Goal: Task Accomplishment & Management: Manage account settings

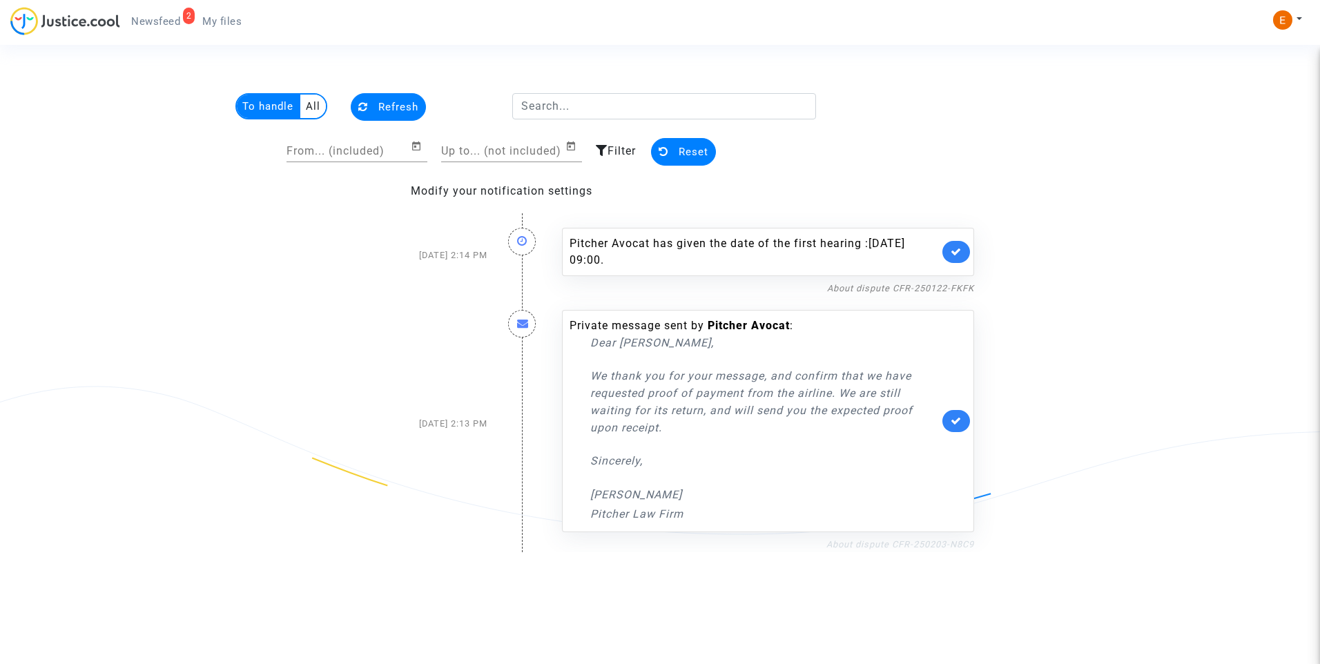
click at [898, 541] on link "About dispute CFR-250203-N8C9" at bounding box center [900, 544] width 148 height 10
click at [969, 420] on link at bounding box center [956, 421] width 28 height 22
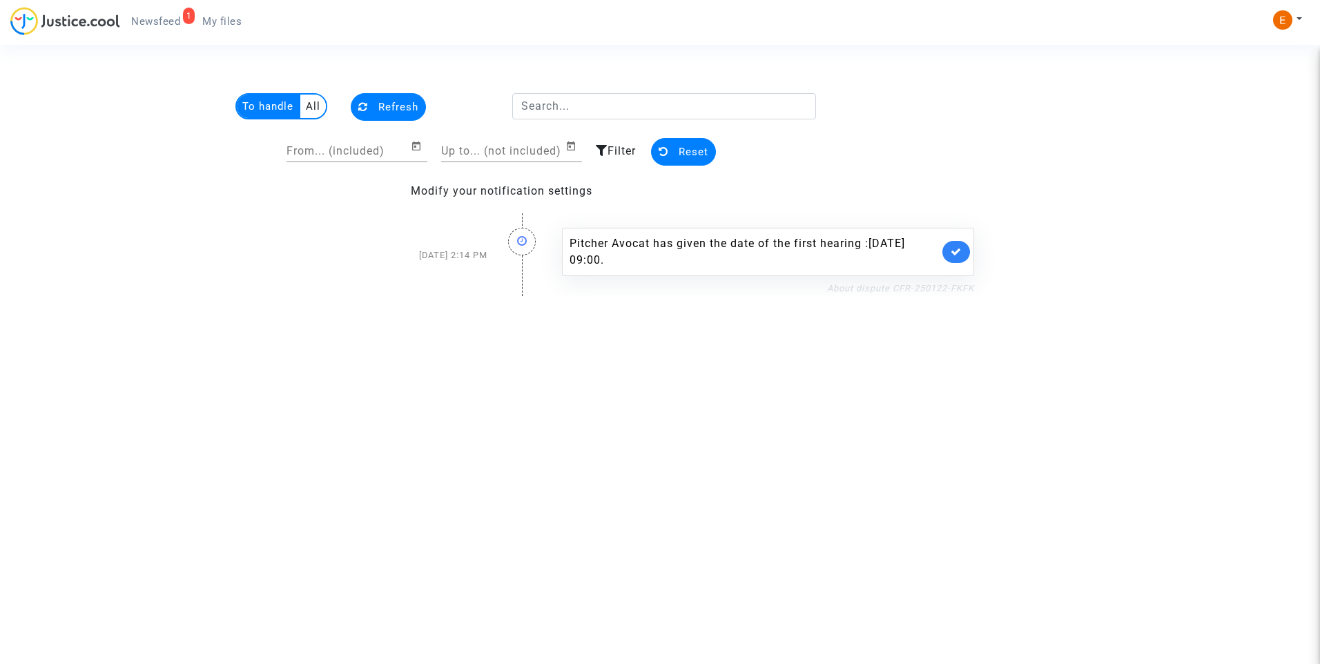
click at [872, 286] on link "About dispute CFR-250122-FKFK" at bounding box center [900, 288] width 147 height 10
click at [962, 251] on link at bounding box center [956, 252] width 28 height 22
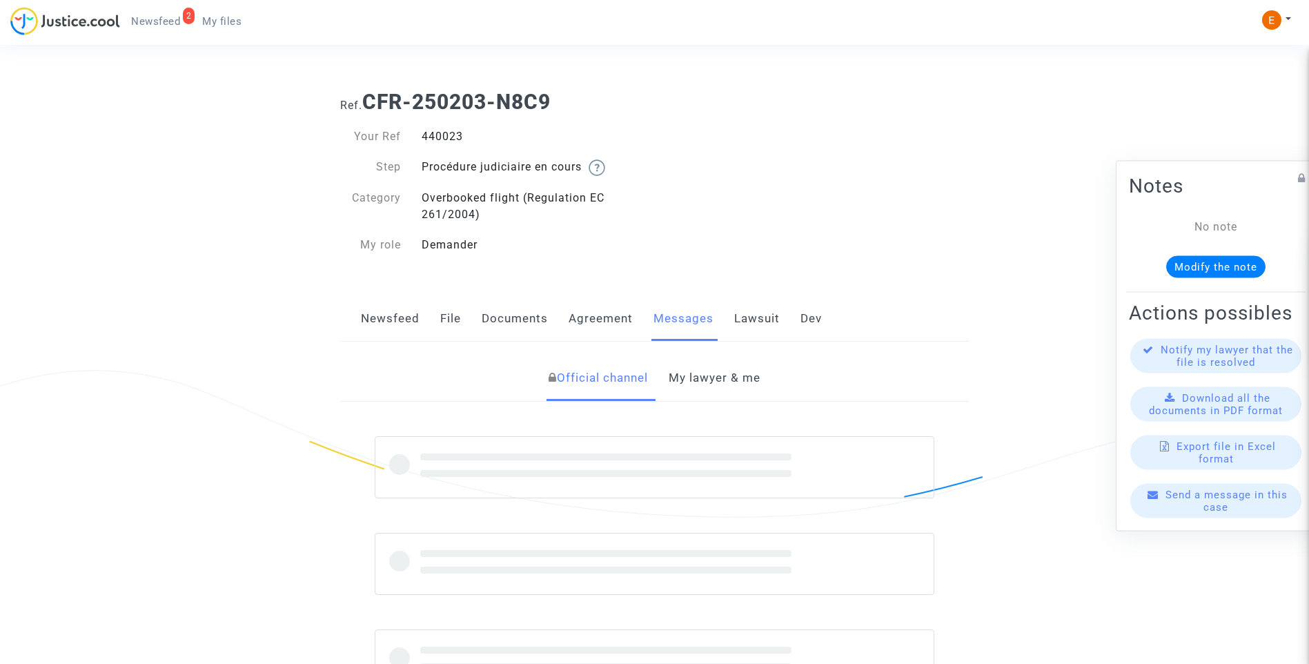
click at [437, 137] on div "440023" at bounding box center [533, 136] width 244 height 17
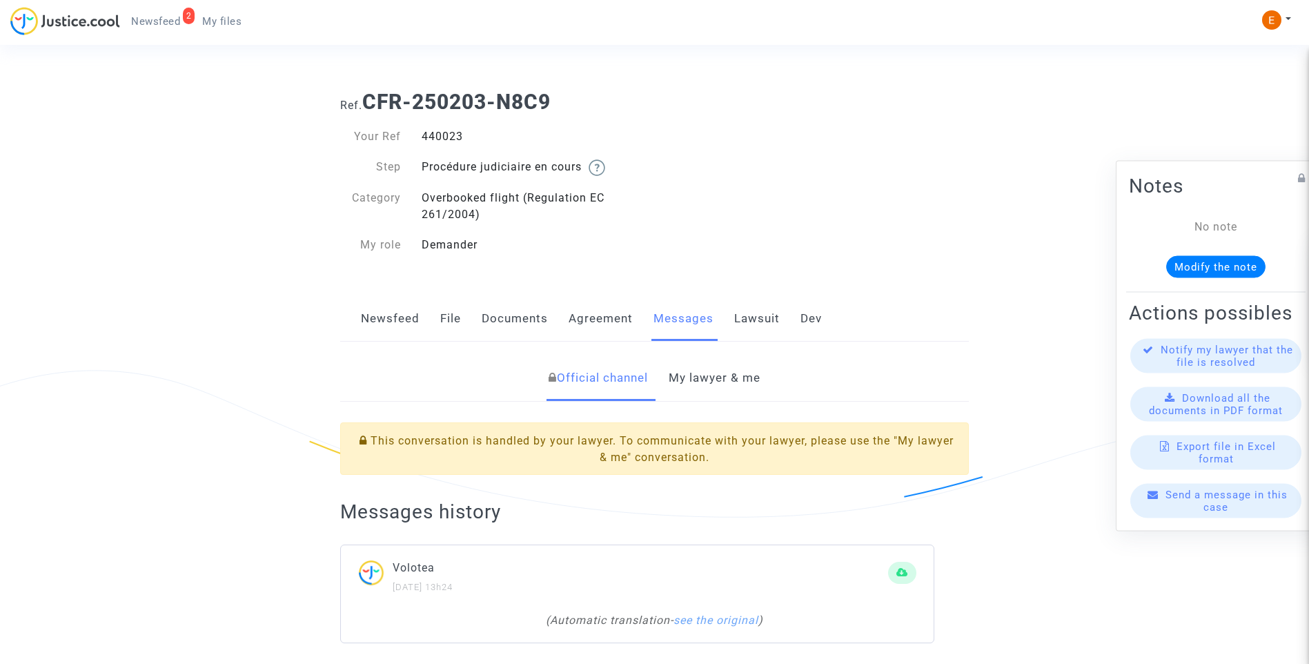
click at [437, 137] on div "440023" at bounding box center [533, 136] width 244 height 17
copy div "440023"
click at [730, 381] on link "My lawyer & me" at bounding box center [715, 378] width 92 height 46
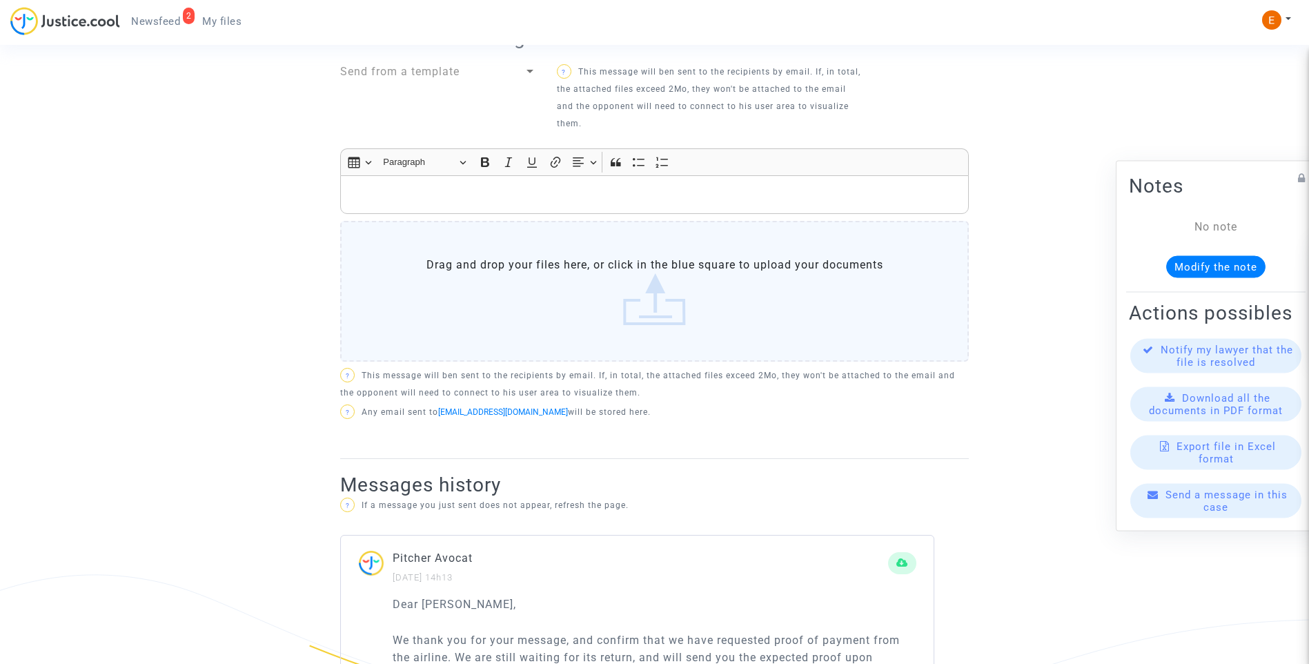
scroll to position [897, 0]
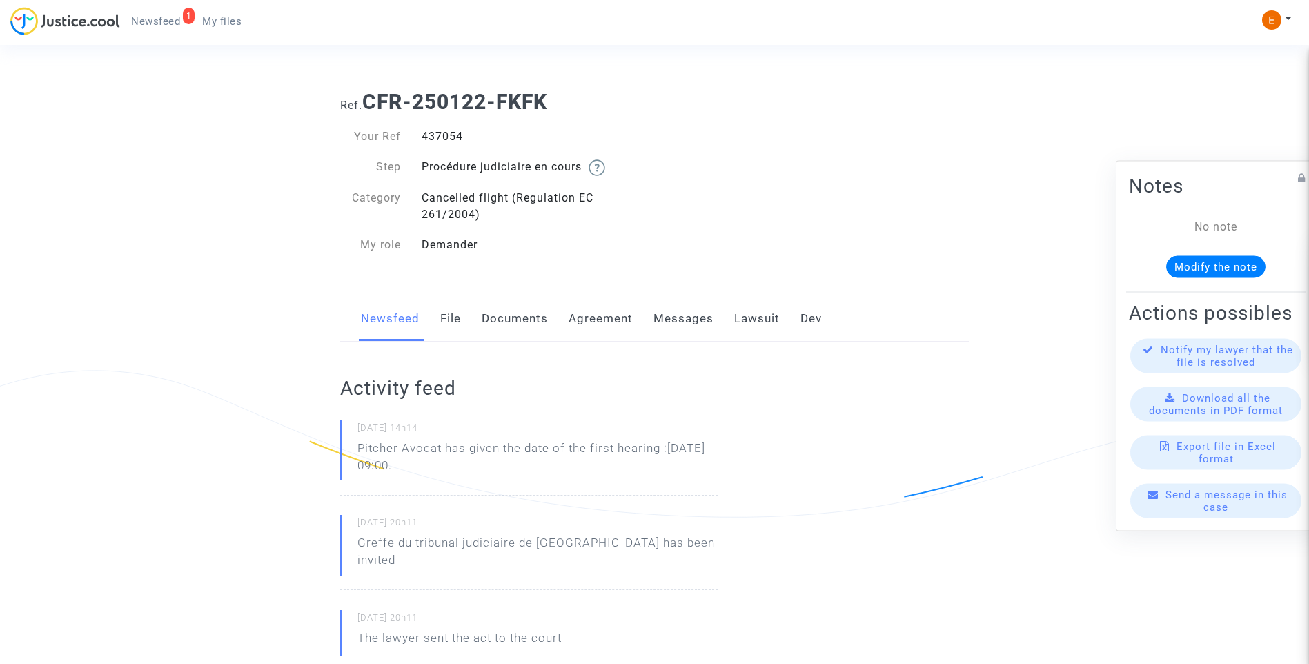
click at [434, 139] on div "437054" at bounding box center [533, 136] width 244 height 17
copy div "437054"
drag, startPoint x: 466, startPoint y: 468, endPoint x: 304, endPoint y: 449, distance: 163.3
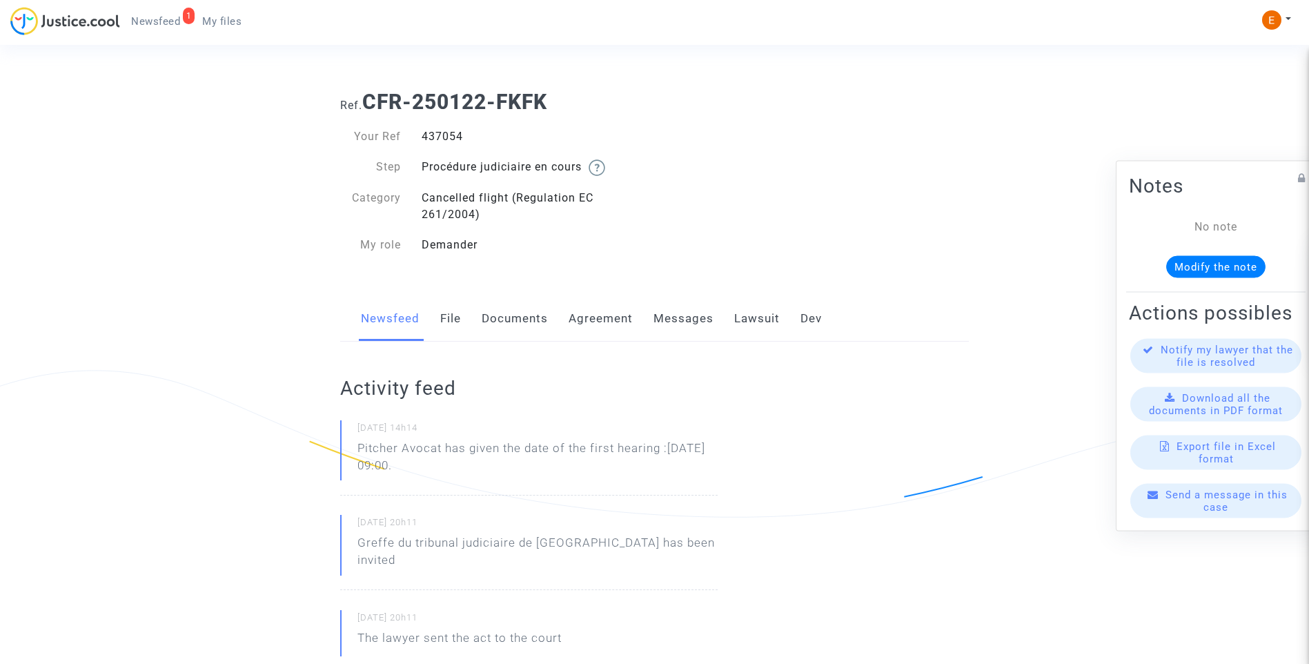
drag, startPoint x: 304, startPoint y: 449, endPoint x: 372, endPoint y: 465, distance: 70.1
click at [449, 464] on p "Pitcher Avocat ha dado la fecha de la primera audiencia: 15 de septiembre de 20…" at bounding box center [537, 460] width 360 height 41
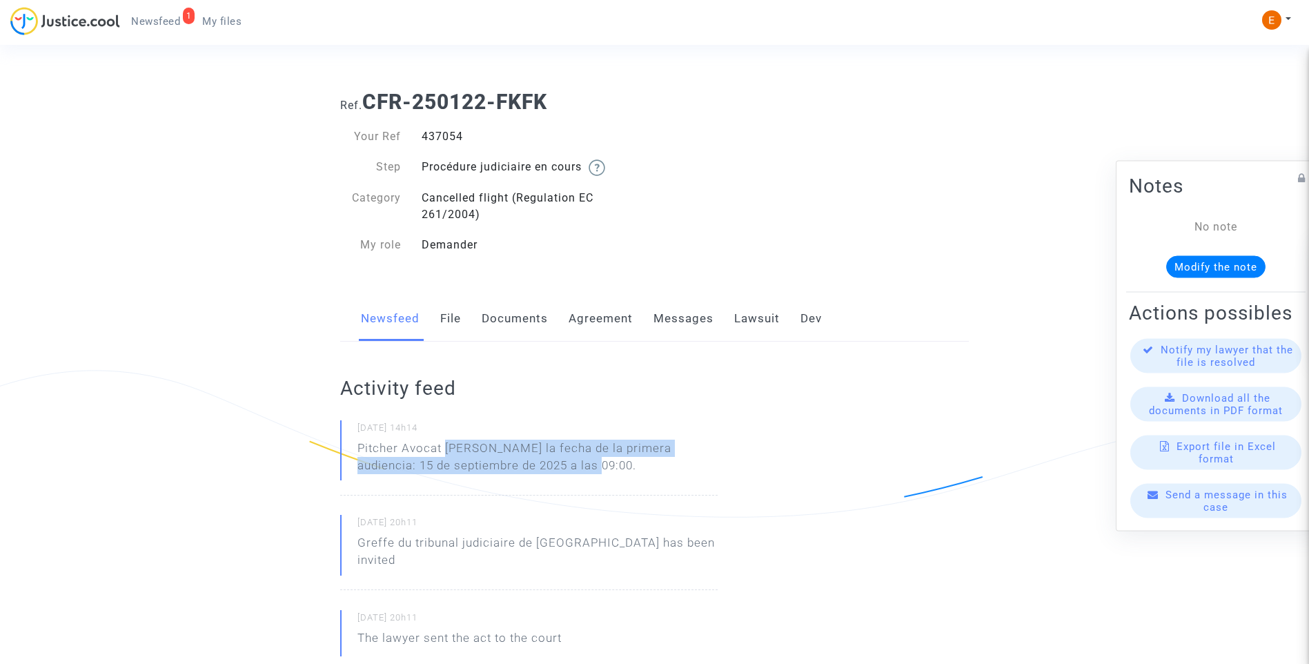
drag, startPoint x: 446, startPoint y: 449, endPoint x: 606, endPoint y: 471, distance: 161.5
click at [606, 471] on p "Pitcher Avocat ha dado la fecha de la primera audiencia: 15 de septiembre de 20…" at bounding box center [537, 460] width 360 height 41
drag, startPoint x: 606, startPoint y: 471, endPoint x: 523, endPoint y: 461, distance: 83.4
copy p "ha dado la fecha de la primera audiencia: 15 de septiembre de 2025 a las 09:00."
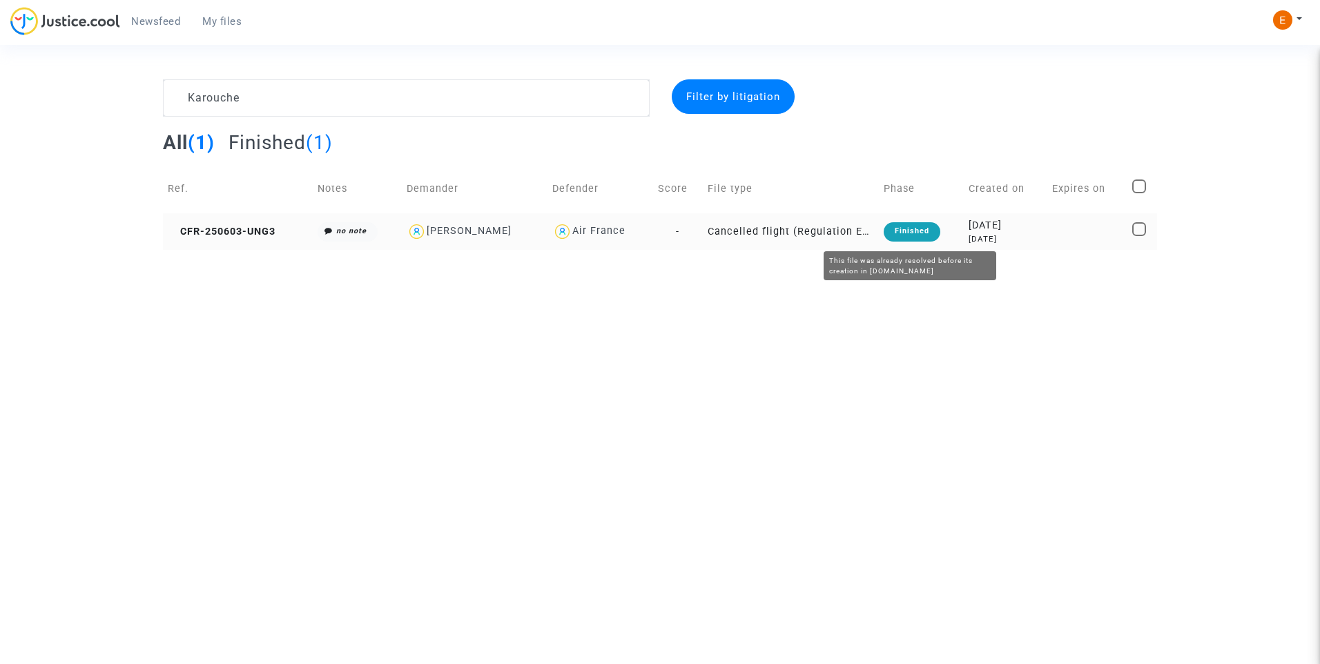
type textarea "Karouche"
click at [917, 226] on div "Finished" at bounding box center [911, 231] width 57 height 19
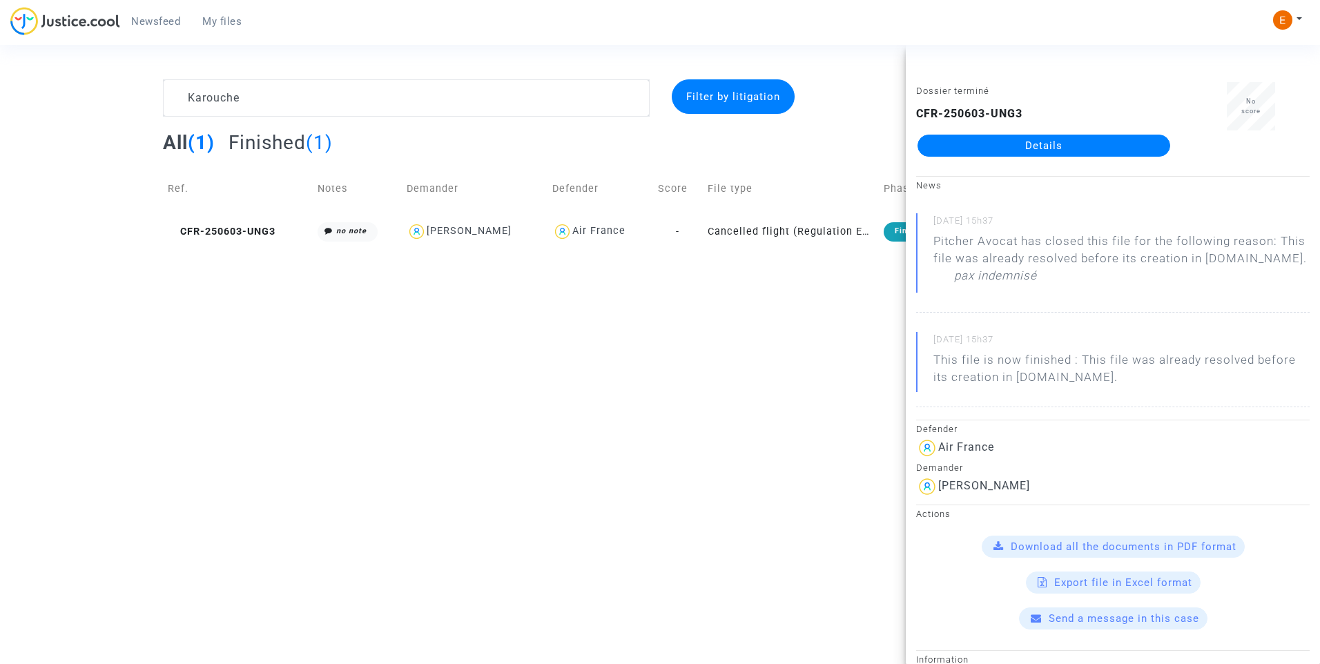
click at [997, 145] on link "Details" at bounding box center [1043, 146] width 253 height 22
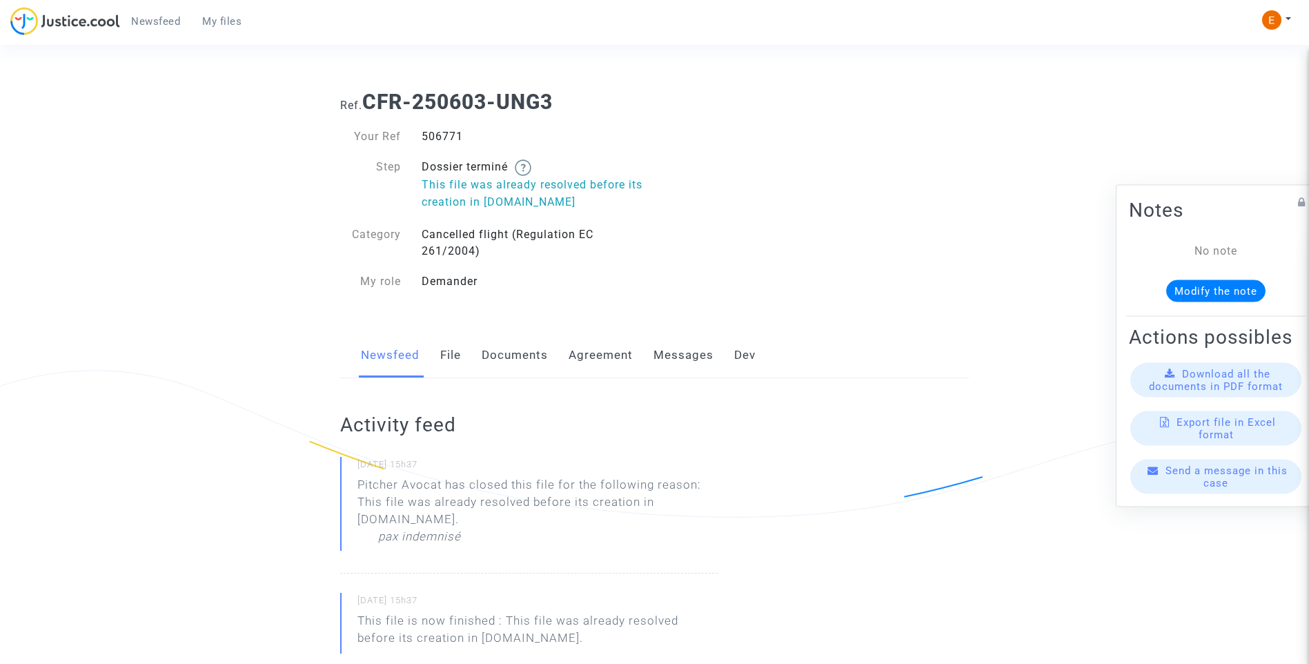
click at [686, 358] on link "Messages" at bounding box center [684, 356] width 60 height 46
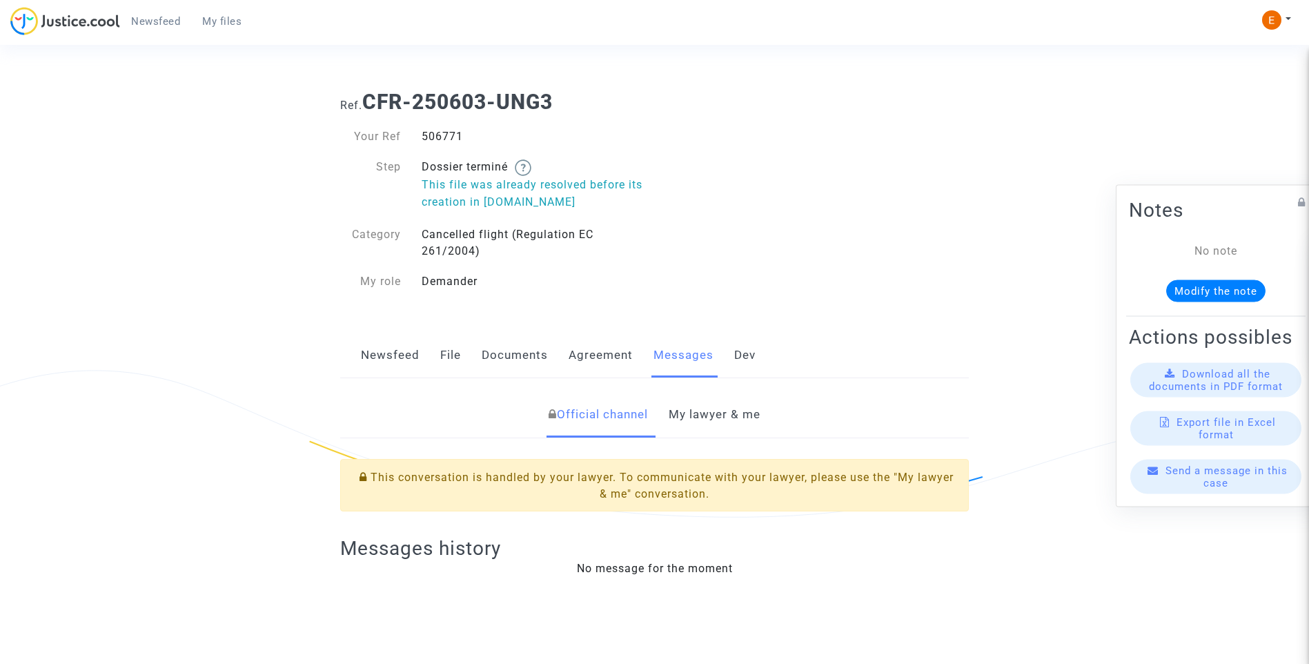
click at [726, 418] on link "My lawyer & me" at bounding box center [715, 415] width 92 height 46
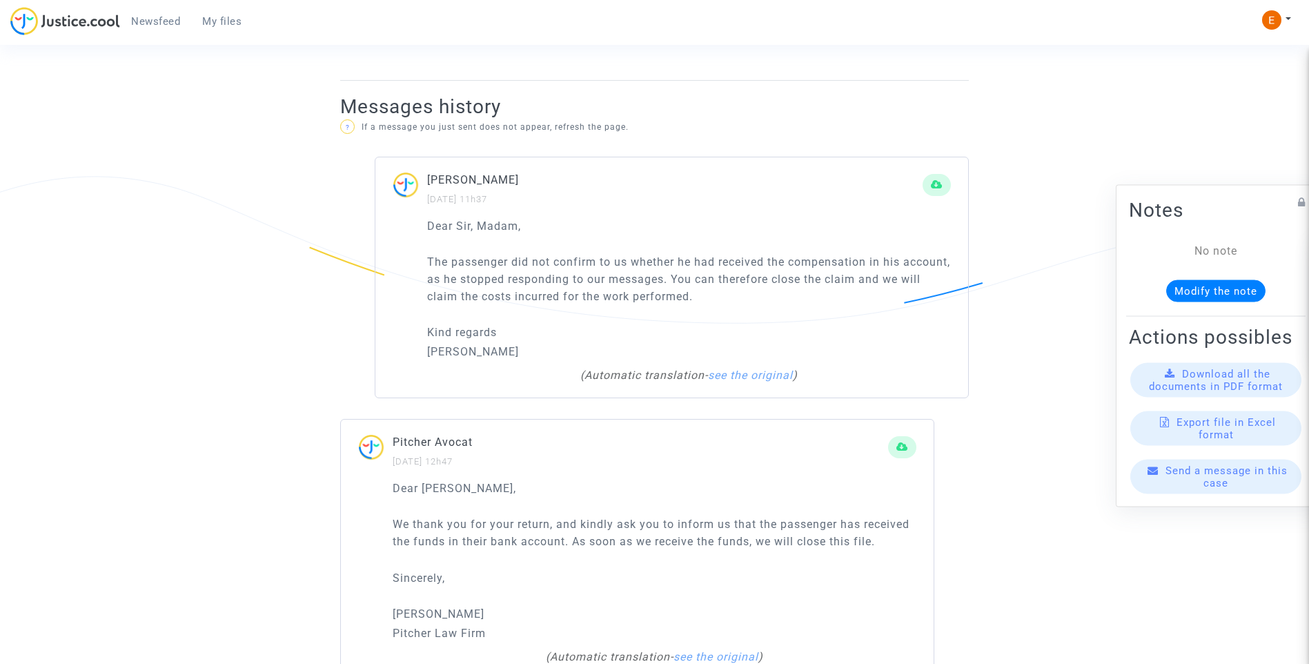
scroll to position [897, 0]
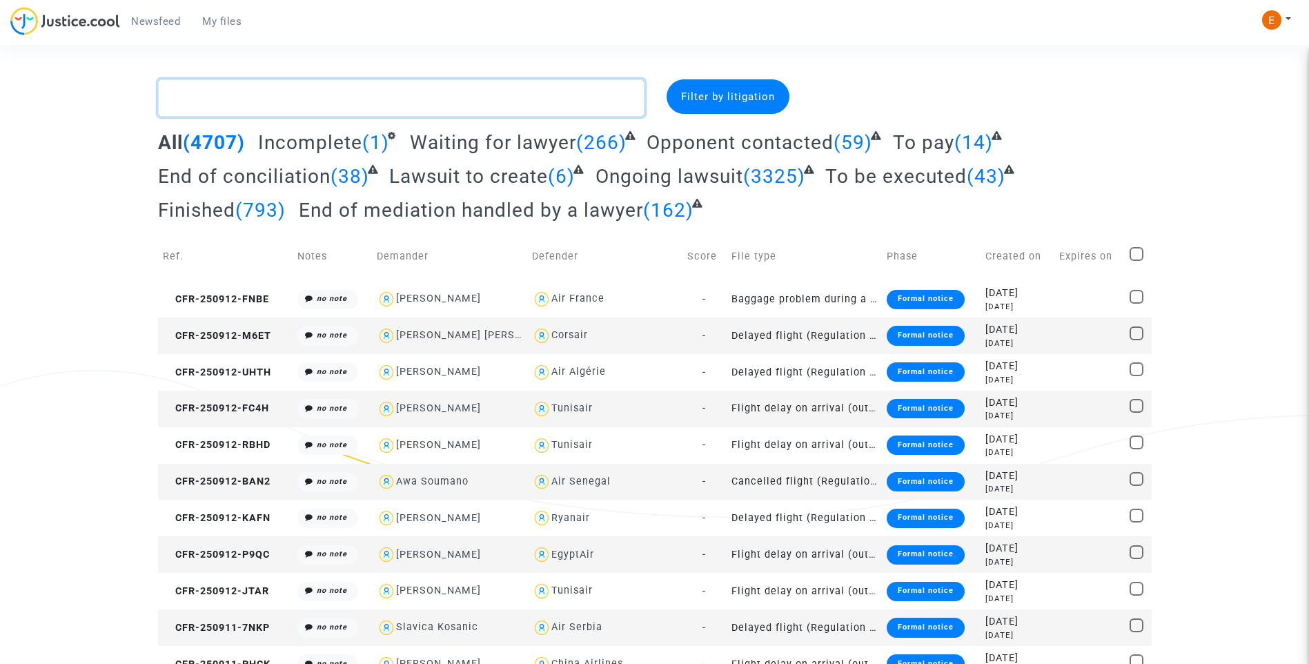
paste textarea "Frapin"
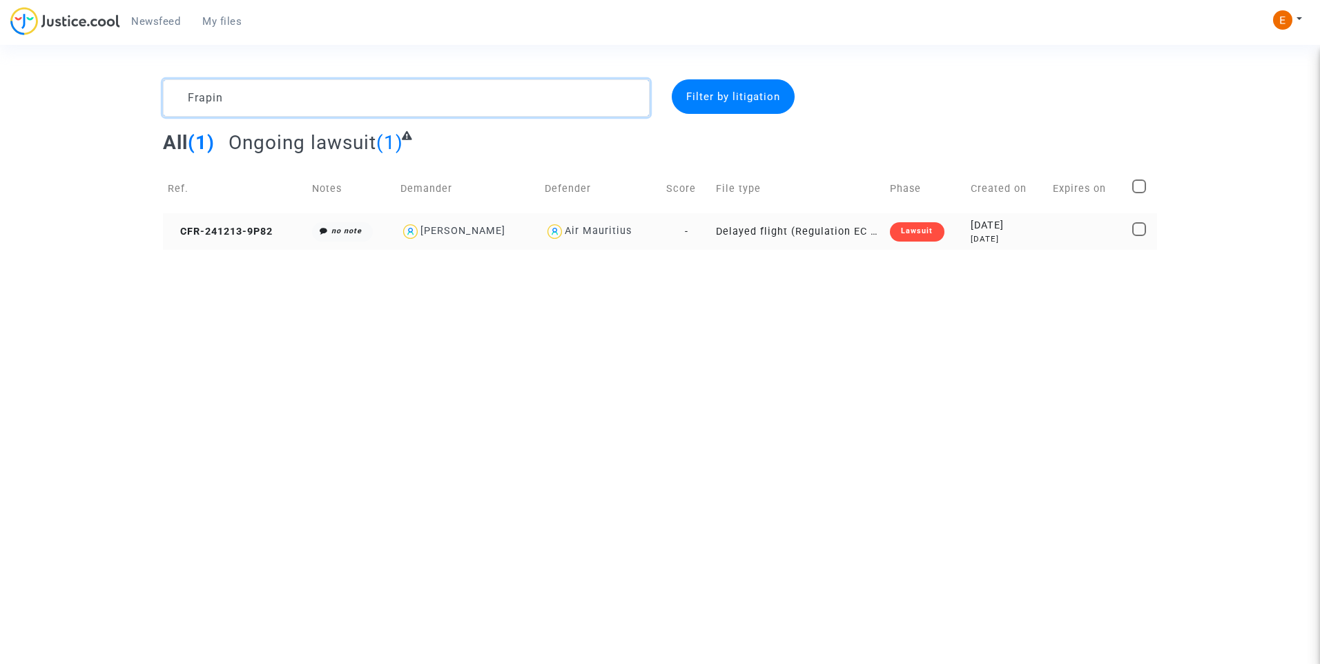
type textarea "Frapin"
click at [913, 235] on div "Lawsuit" at bounding box center [917, 231] width 54 height 19
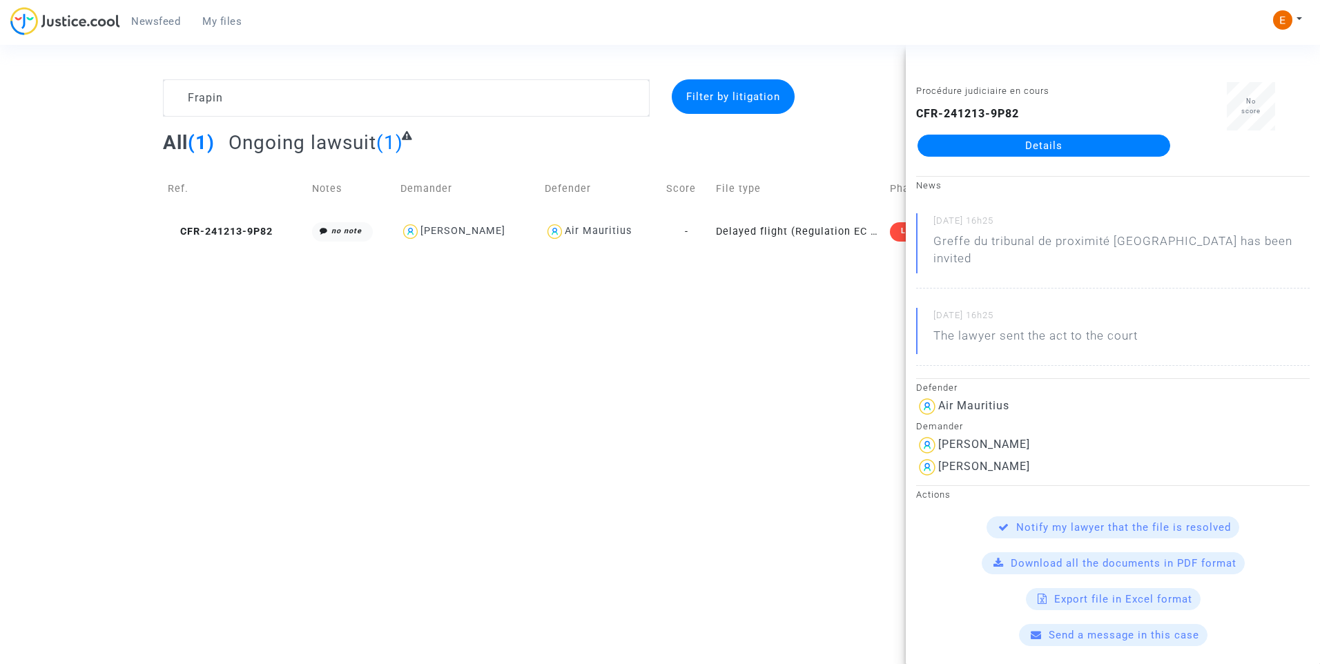
click at [1078, 144] on link "Details" at bounding box center [1043, 146] width 253 height 22
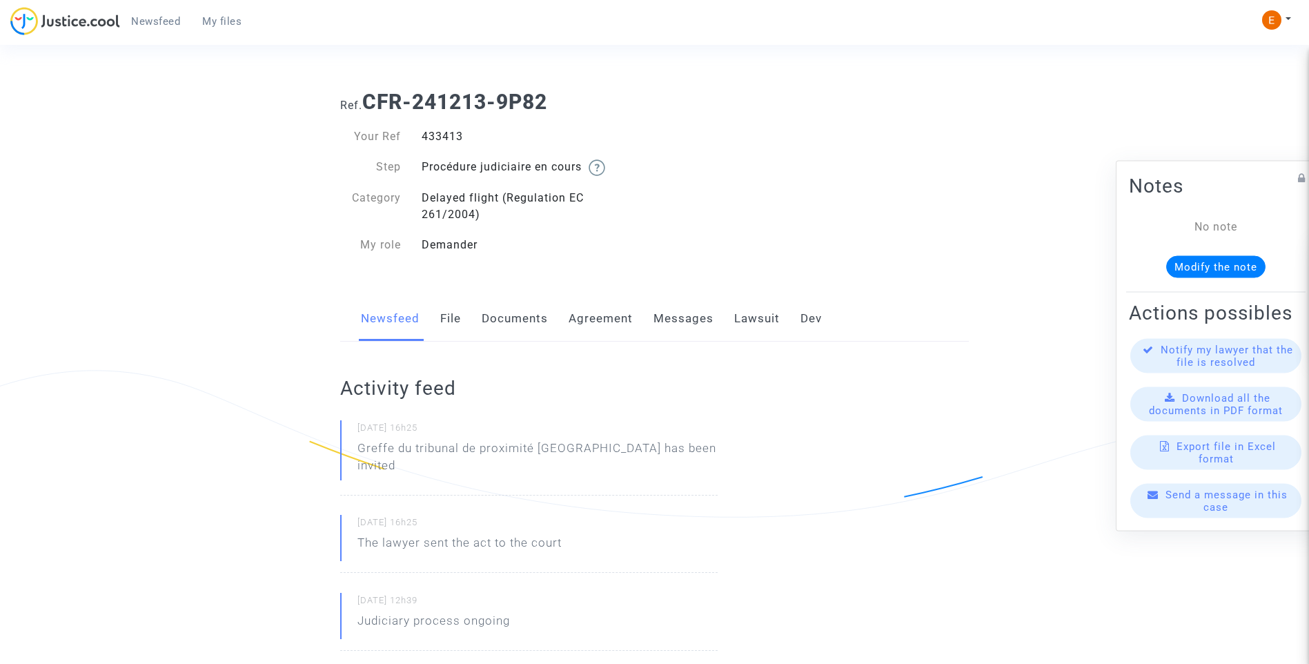
click at [687, 318] on link "Messages" at bounding box center [684, 319] width 60 height 46
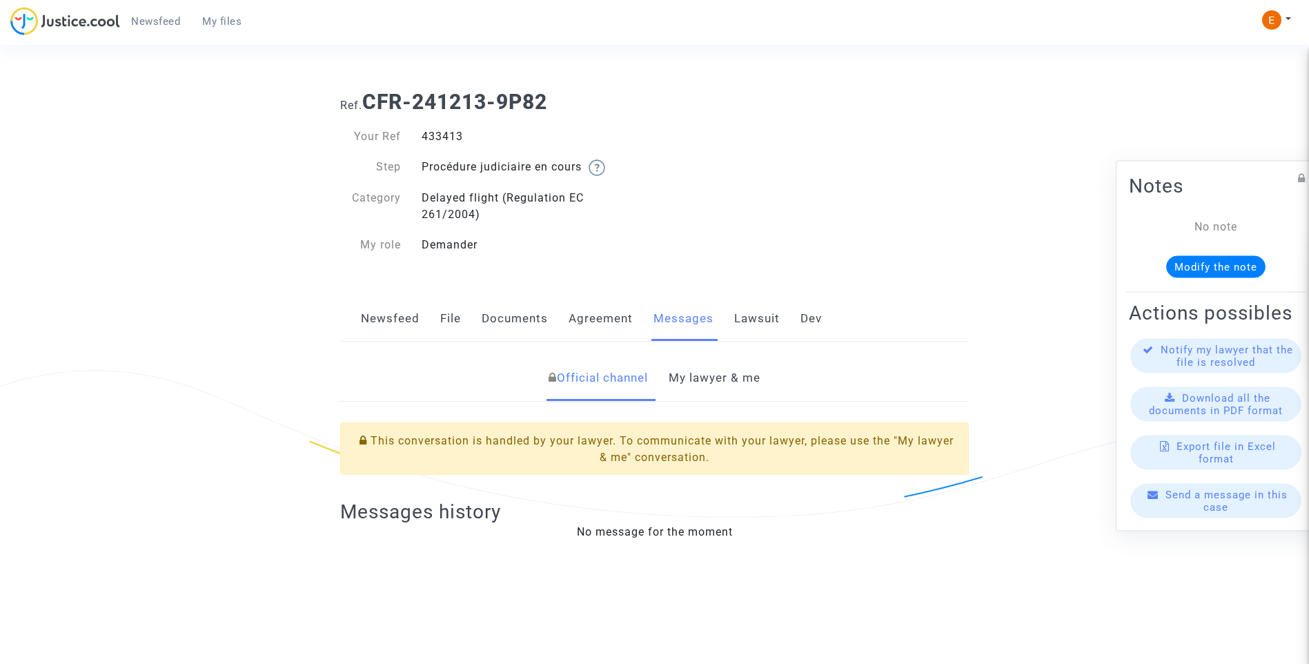
click at [718, 373] on link "My lawyer & me" at bounding box center [715, 378] width 92 height 46
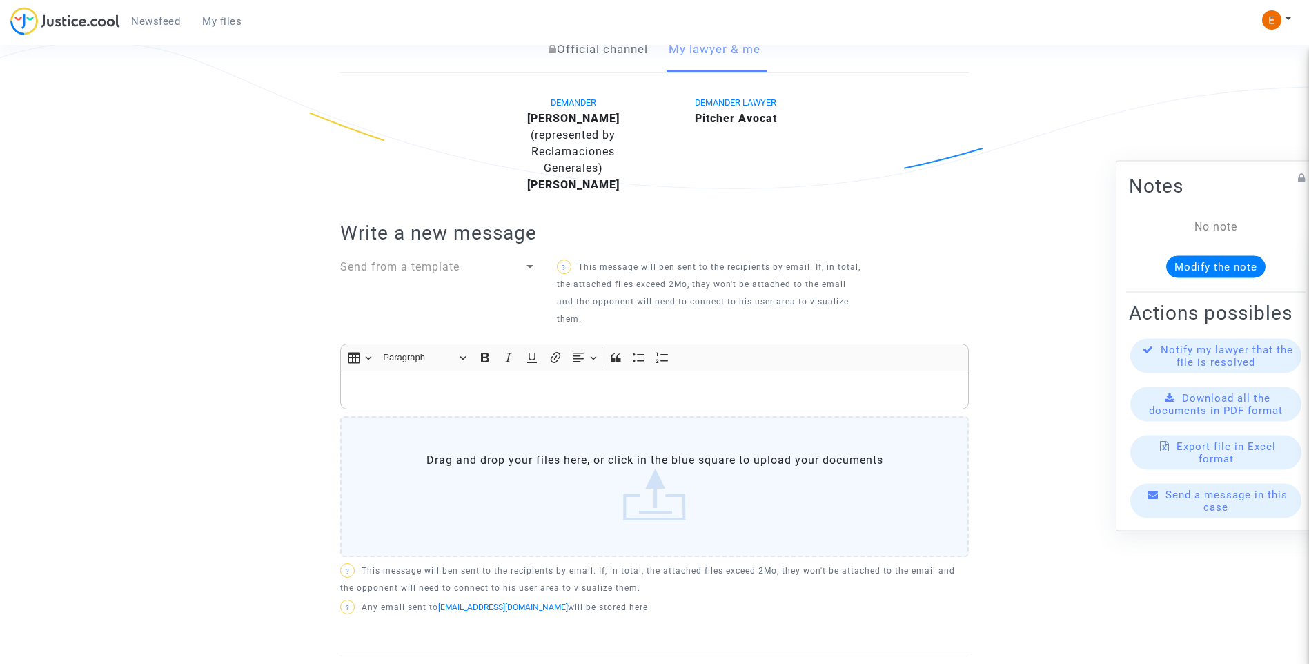
scroll to position [213, 0]
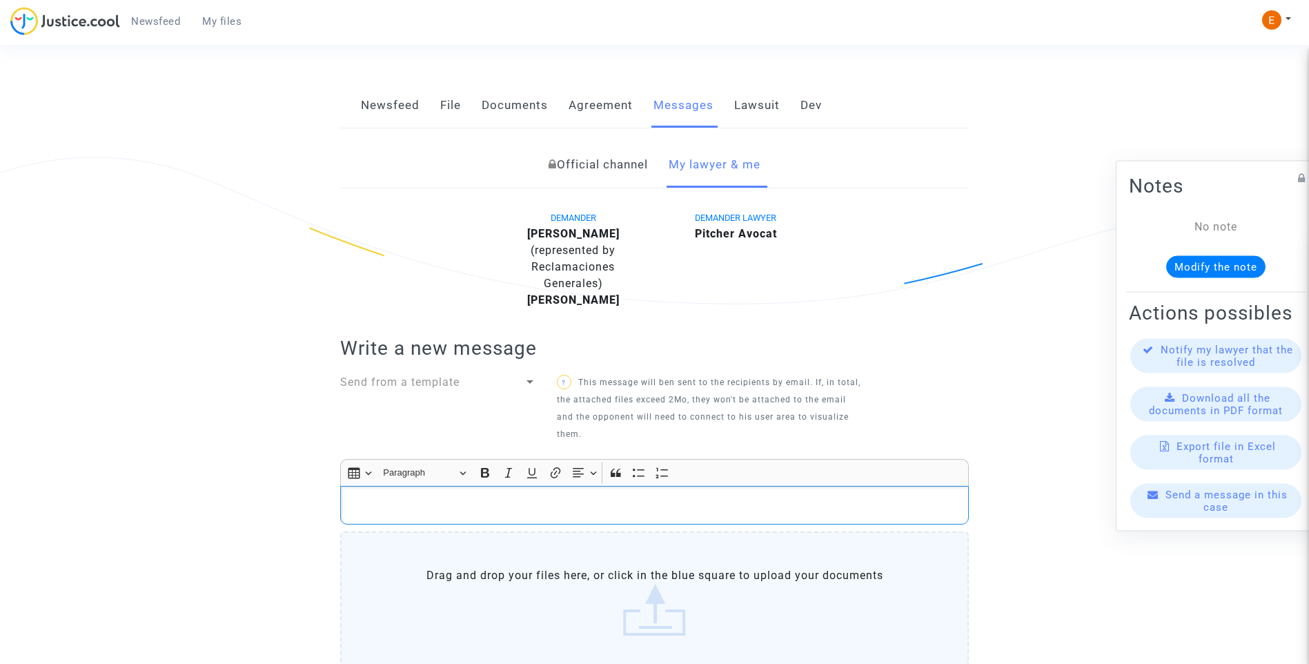
click at [535, 515] on div "Rich Text Editor, main" at bounding box center [654, 505] width 629 height 39
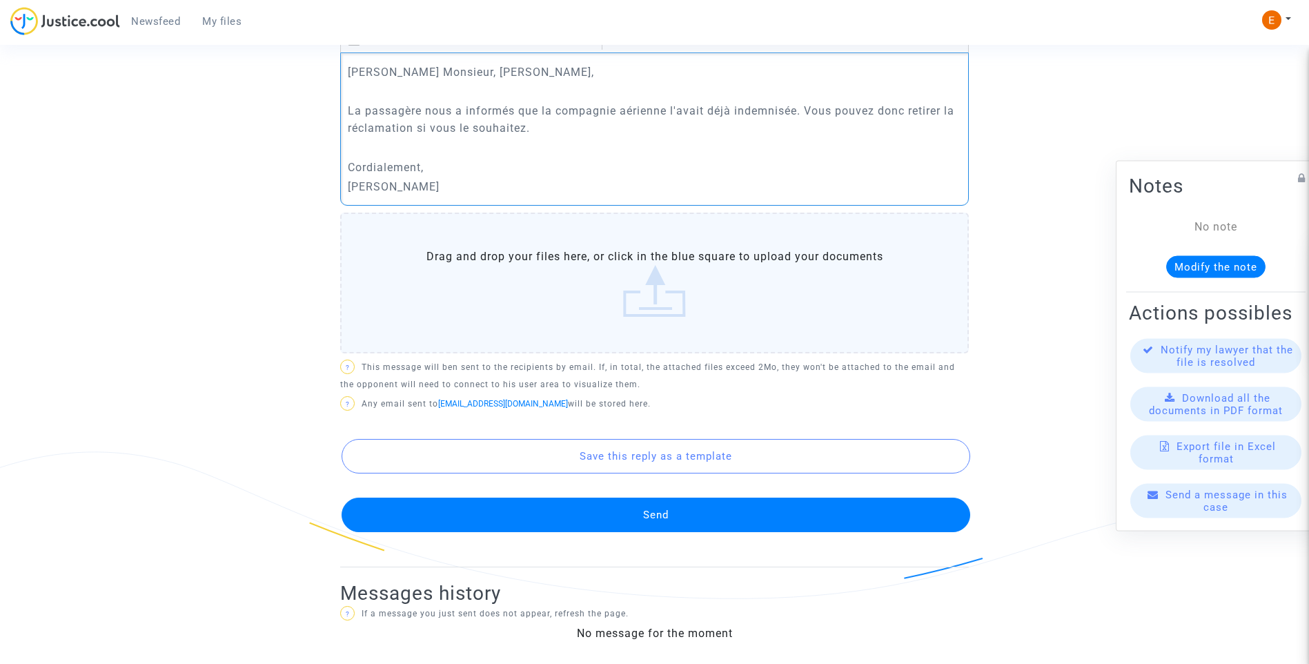
scroll to position [652, 0]
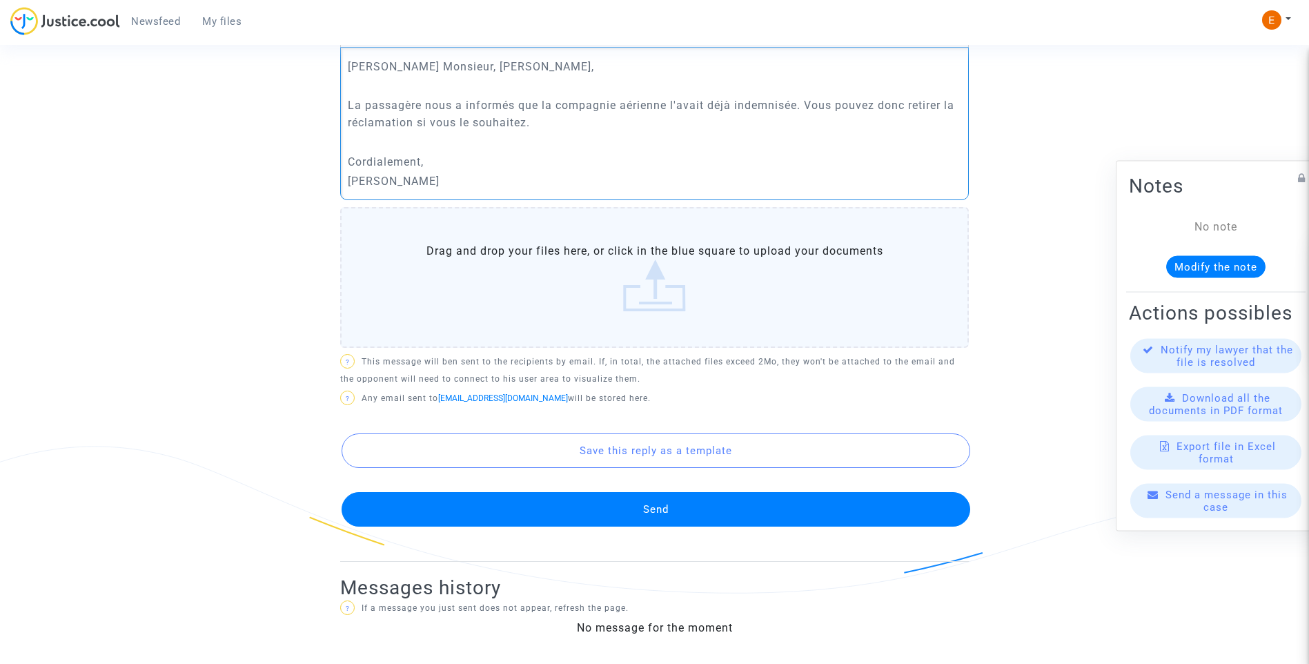
click at [672, 507] on button "Send" at bounding box center [656, 509] width 629 height 35
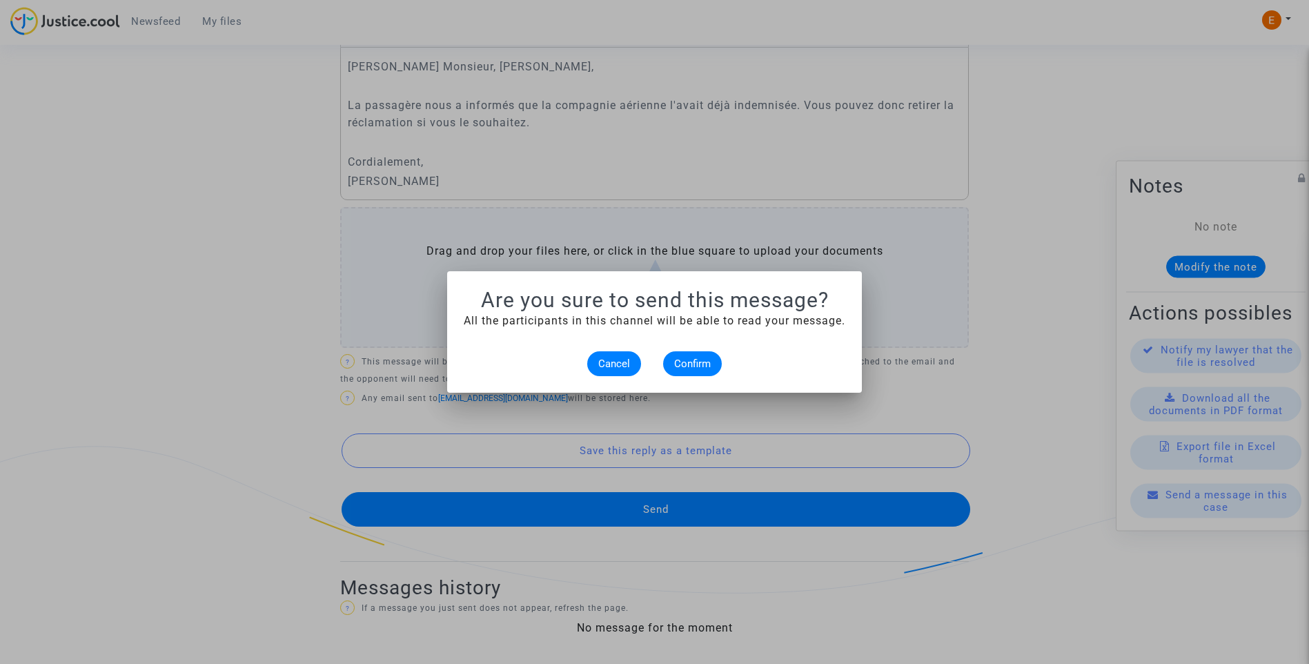
scroll to position [0, 0]
click at [712, 370] on button "Confirm" at bounding box center [692, 363] width 59 height 25
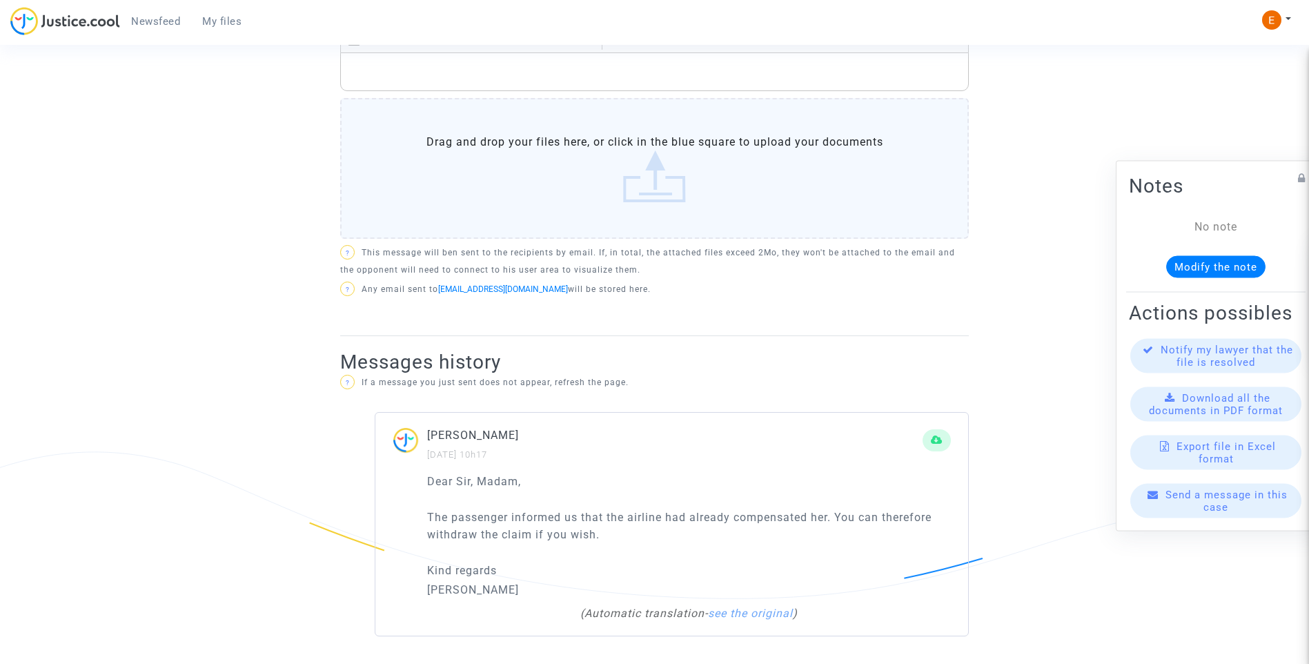
scroll to position [647, 0]
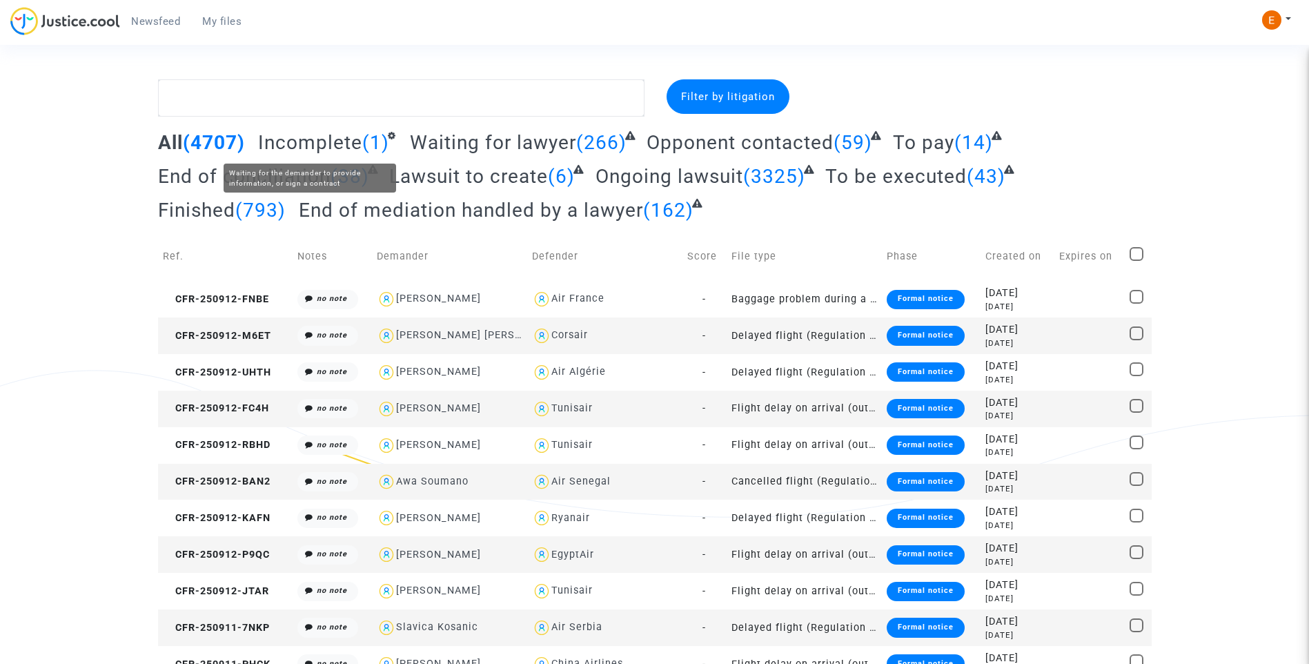
click at [320, 148] on span "Incomplete" at bounding box center [310, 142] width 104 height 23
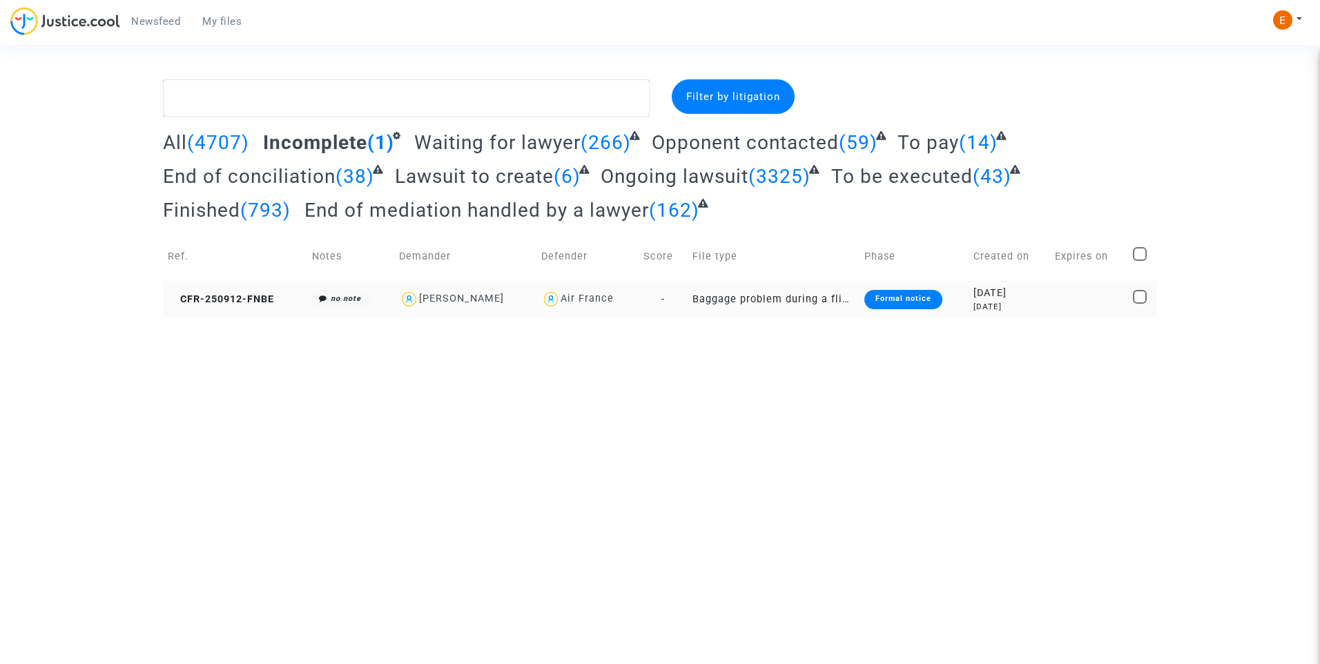
click at [891, 302] on div "Formal notice" at bounding box center [903, 299] width 78 height 19
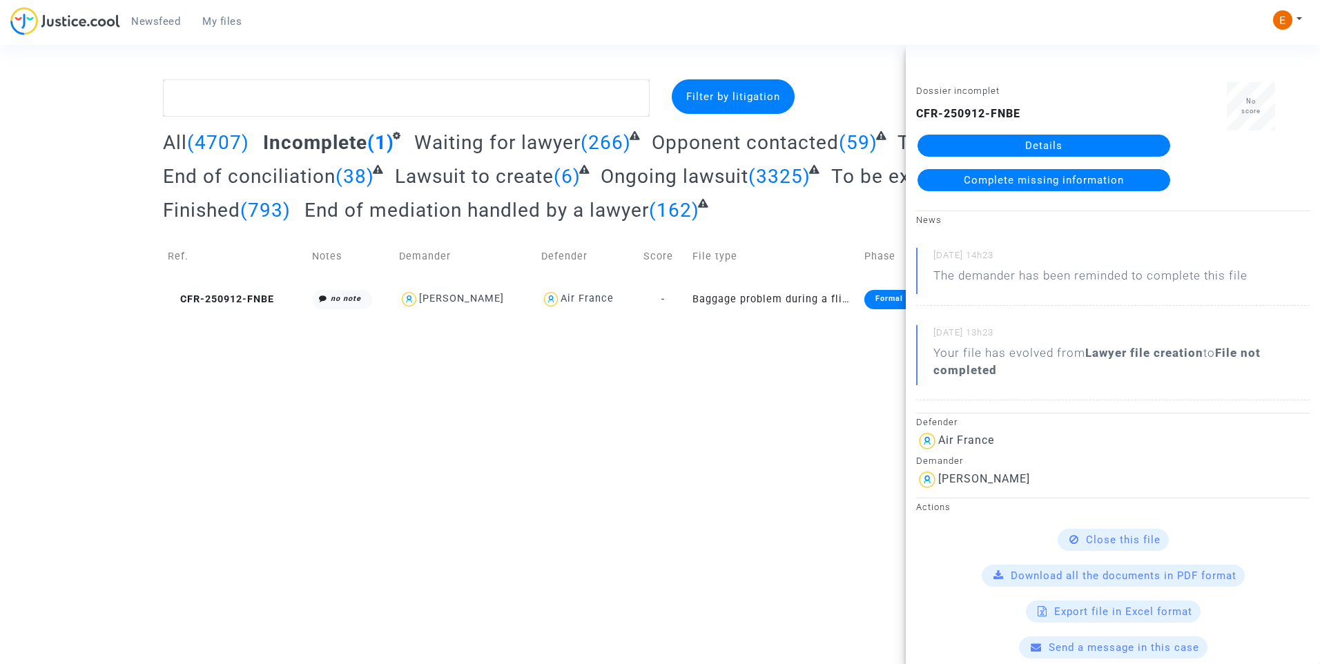
drag, startPoint x: 1046, startPoint y: 151, endPoint x: 1022, endPoint y: 155, distance: 24.4
click at [1046, 151] on link "Details" at bounding box center [1043, 146] width 253 height 22
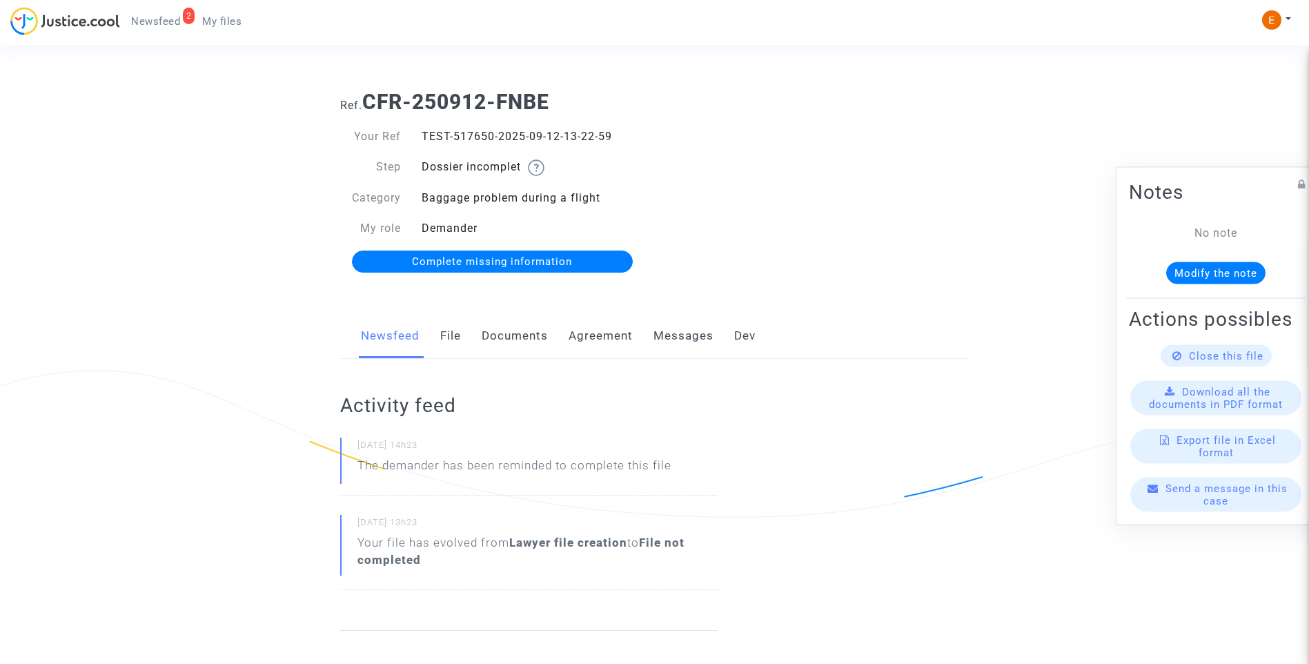
click at [535, 329] on link "Documents" at bounding box center [515, 336] width 66 height 46
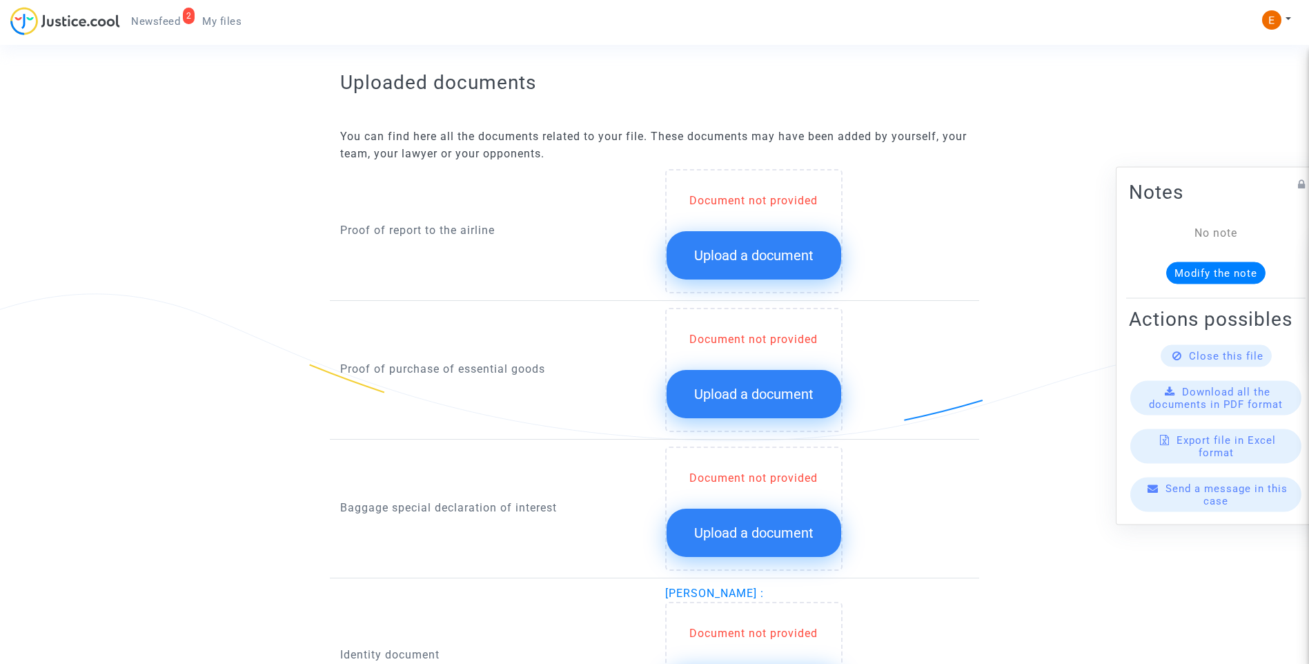
scroll to position [828, 0]
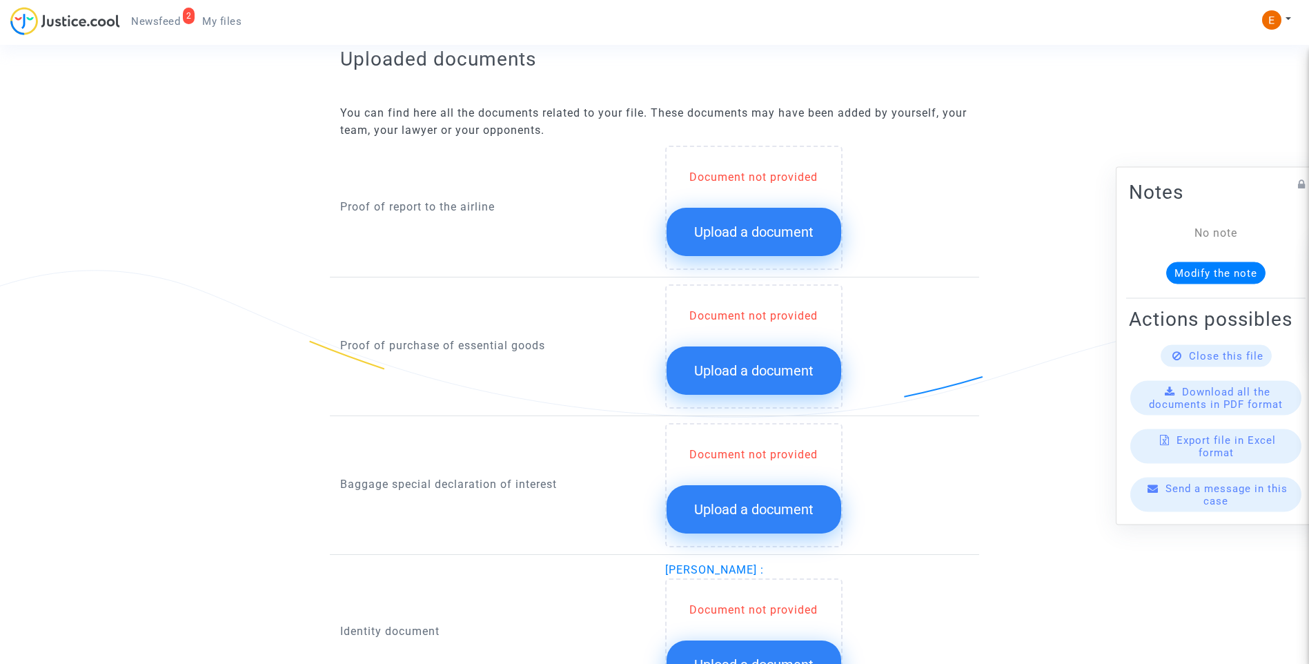
click at [758, 231] on span "Upload a document" at bounding box center [753, 232] width 119 height 17
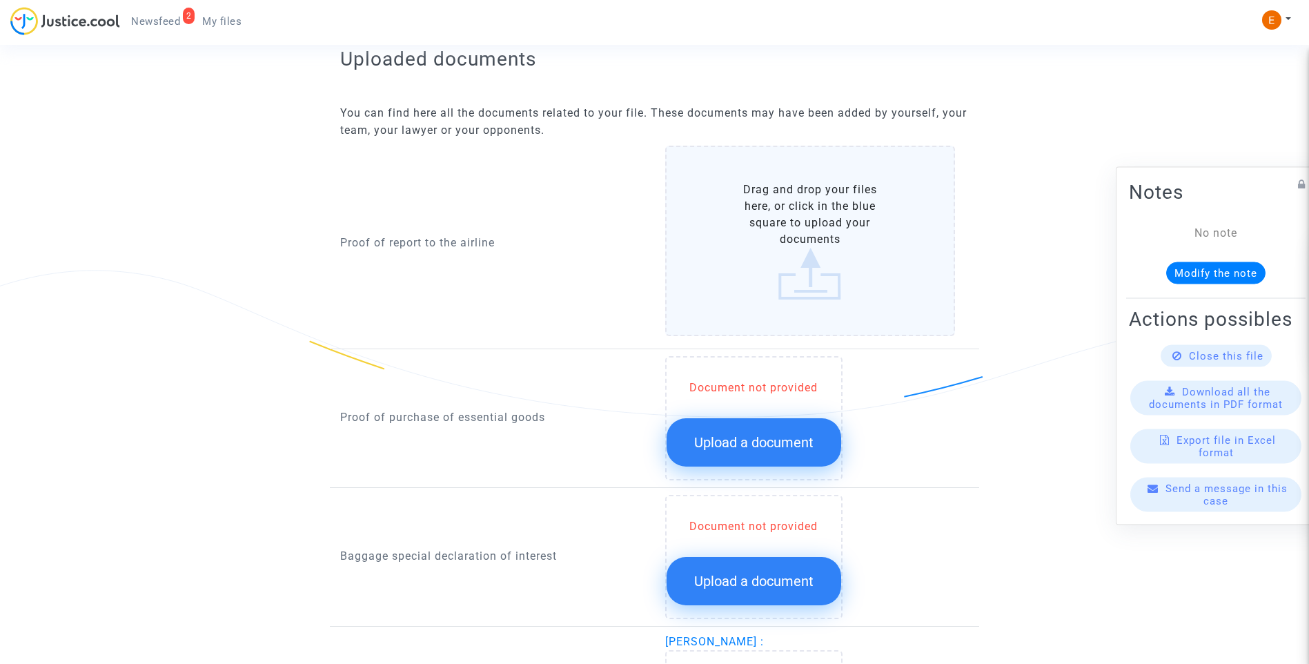
click at [763, 469] on div "Document not provided Upload a document" at bounding box center [753, 418] width 177 height 124
click at [759, 441] on span "Upload a document" at bounding box center [753, 442] width 119 height 17
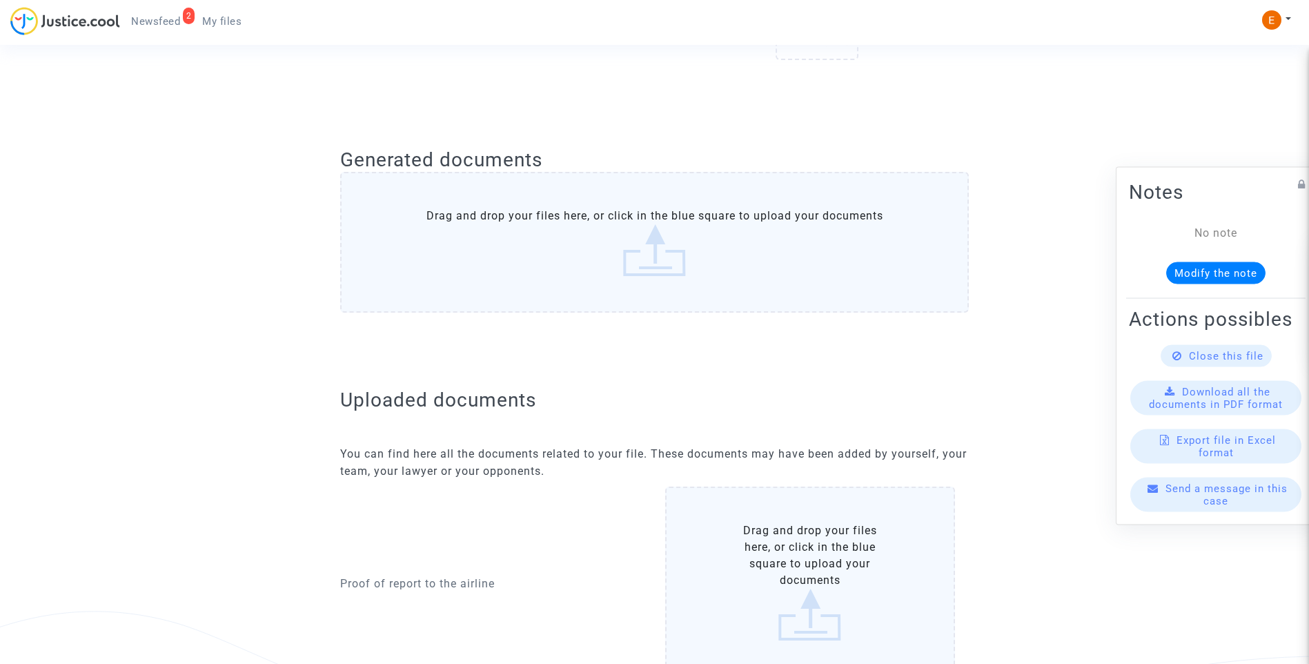
scroll to position [483, 0]
